Goal: Task Accomplishment & Management: Manage account settings

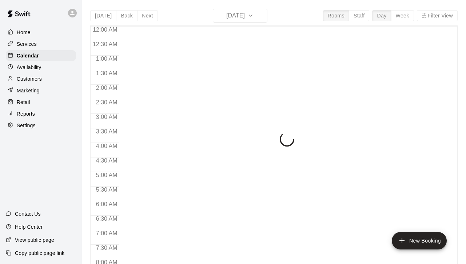
scroll to position [453, 0]
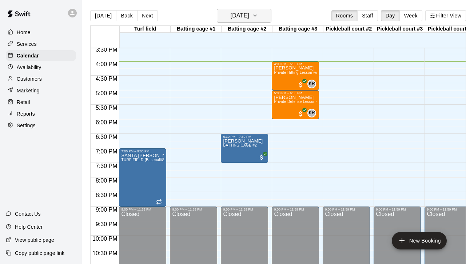
click at [258, 18] on icon "button" at bounding box center [255, 15] width 6 height 9
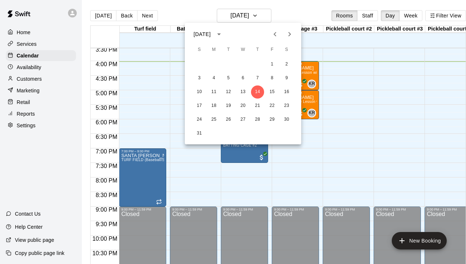
click at [358, 40] on div at bounding box center [233, 132] width 466 height 264
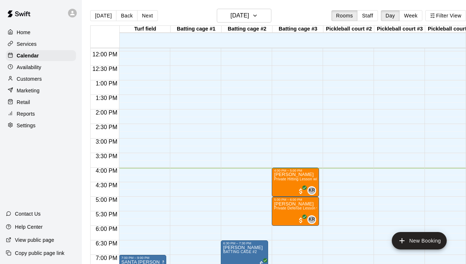
scroll to position [234, 0]
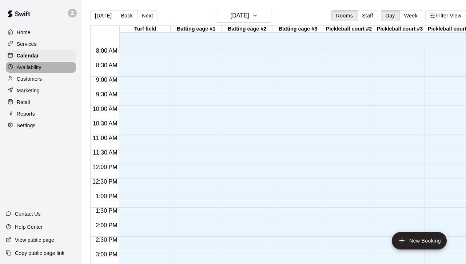
click at [41, 70] on p "Availability" at bounding box center [29, 67] width 25 height 7
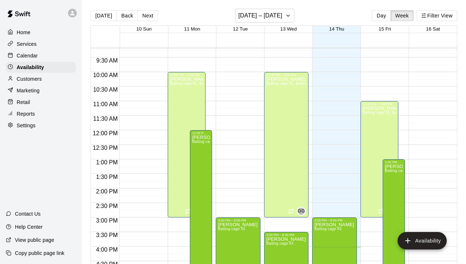
scroll to position [268, 0]
click at [36, 56] on p "Calendar" at bounding box center [27, 55] width 21 height 7
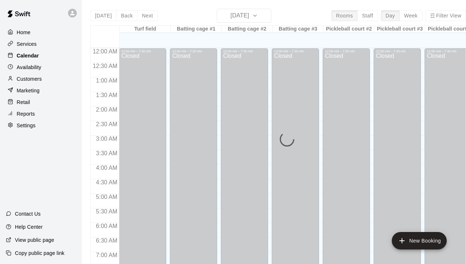
scroll to position [453, 0]
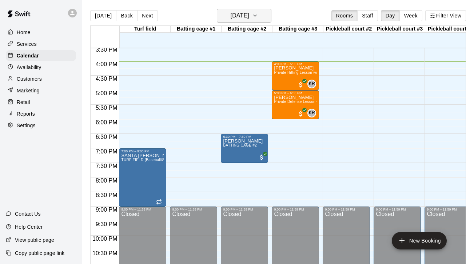
click at [270, 14] on button "[DATE]" at bounding box center [244, 16] width 55 height 14
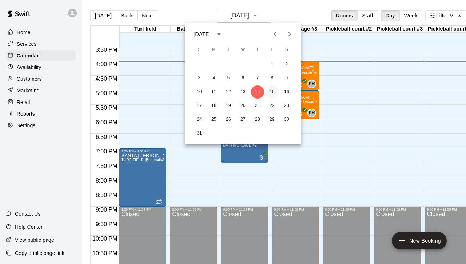
click at [269, 91] on button "15" at bounding box center [272, 92] width 13 height 13
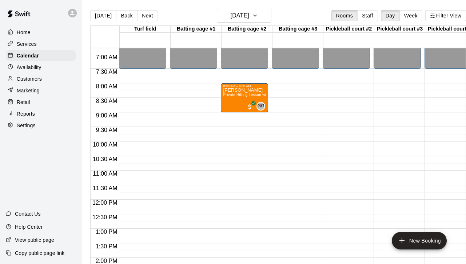
scroll to position [195, 0]
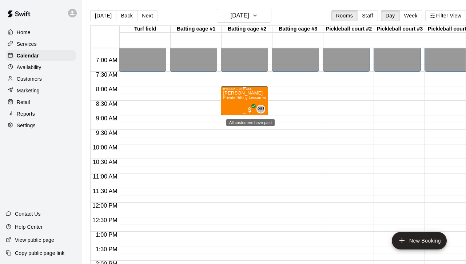
click at [249, 108] on span "All customers have paid" at bounding box center [249, 109] width 7 height 7
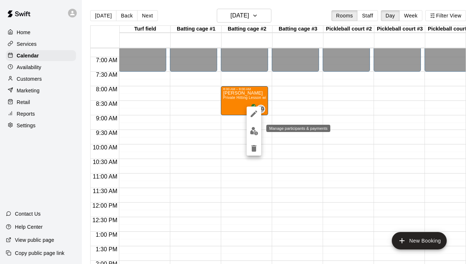
click at [253, 131] on img "edit" at bounding box center [254, 131] width 8 height 8
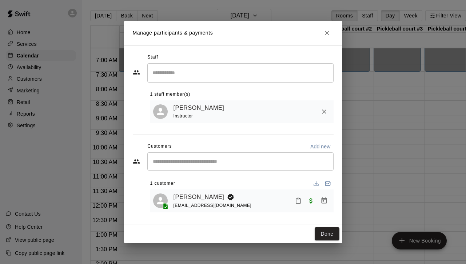
click at [324, 36] on icon "Close" at bounding box center [327, 32] width 7 height 7
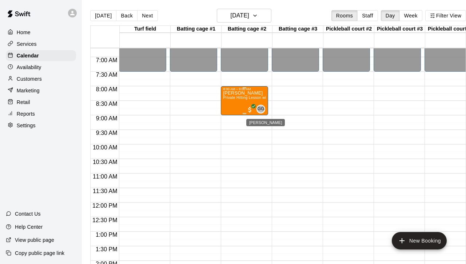
click at [259, 108] on span "GG" at bounding box center [261, 109] width 7 height 7
click at [231, 148] on div at bounding box center [233, 132] width 466 height 264
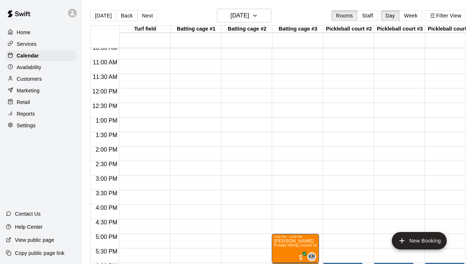
scroll to position [305, 0]
